Goal: Check status: Check status

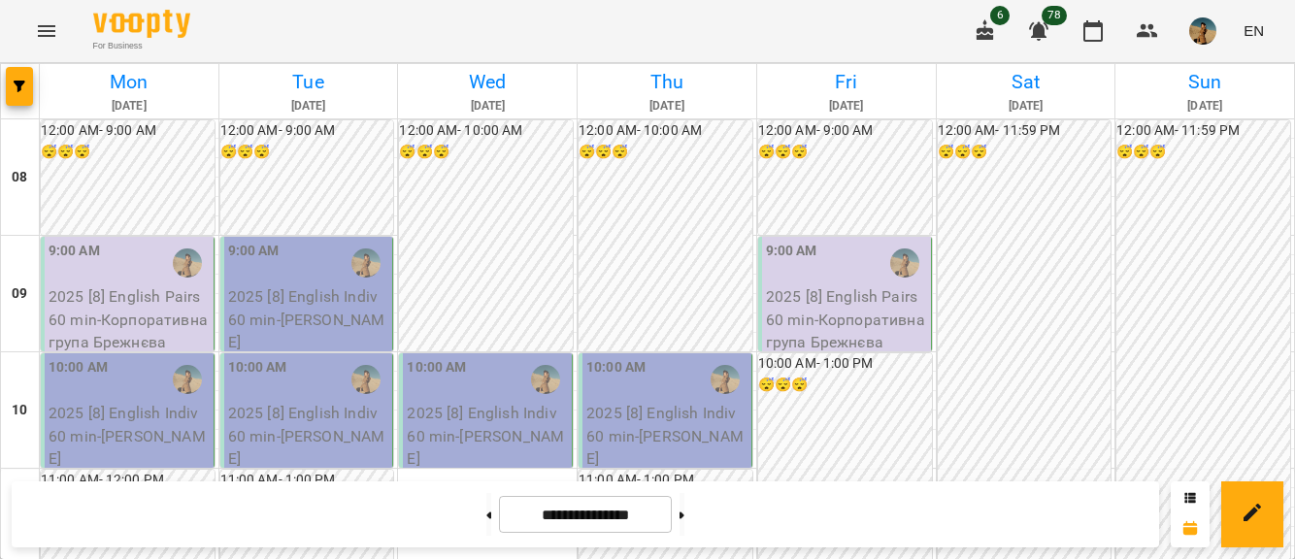
scroll to position [93, 0]
click at [486, 527] on button at bounding box center [488, 514] width 5 height 43
click at [487, 513] on icon at bounding box center [489, 514] width 5 height 7
type input "**********"
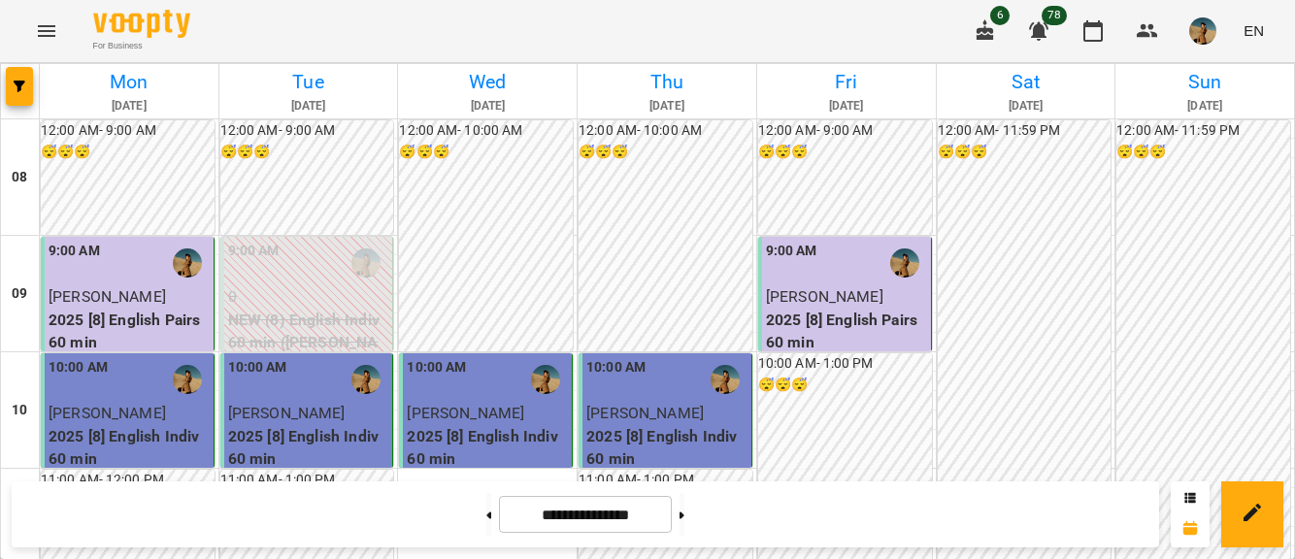
scroll to position [1145, 0]
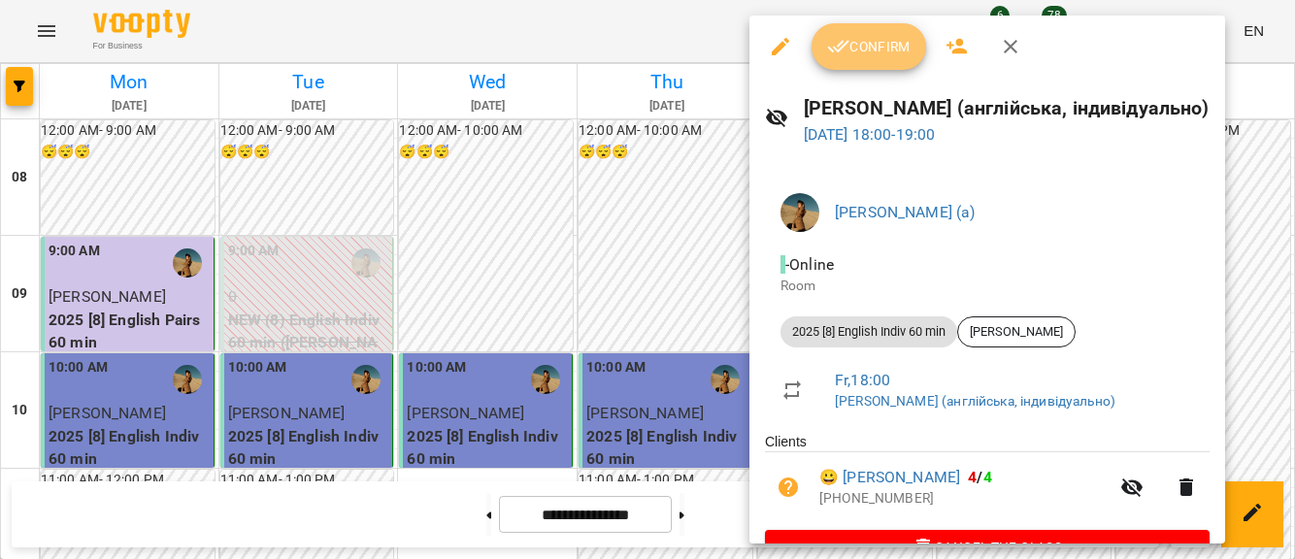
click at [856, 36] on span "Confirm" at bounding box center [868, 46] width 83 height 23
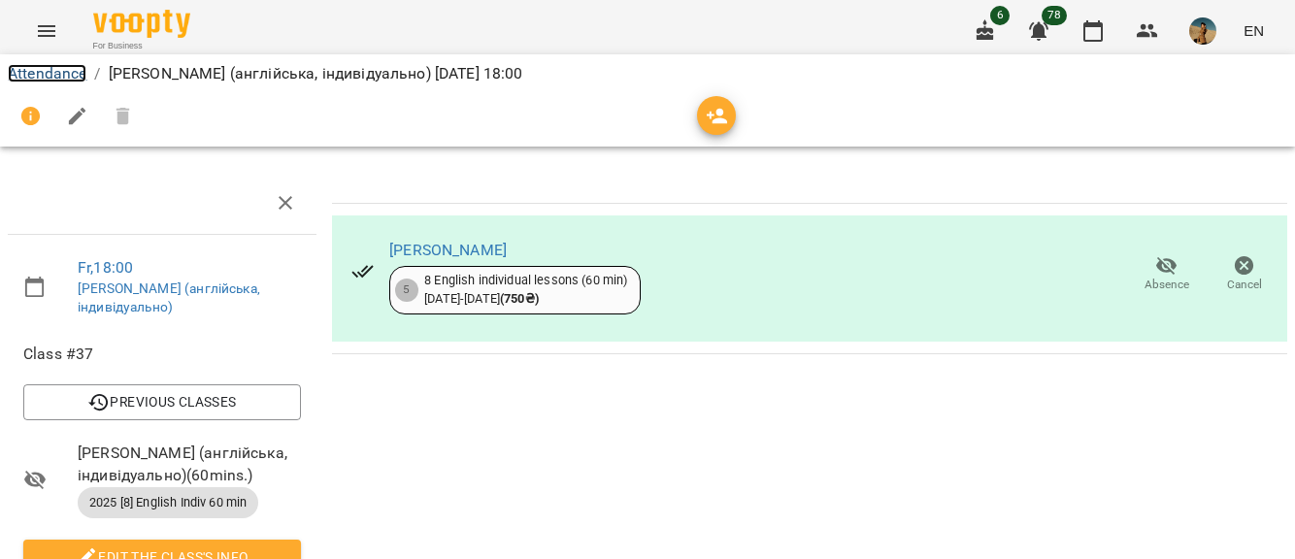
click at [59, 72] on link "Attendance" at bounding box center [47, 73] width 79 height 18
